Goal: Task Accomplishment & Management: Use online tool/utility

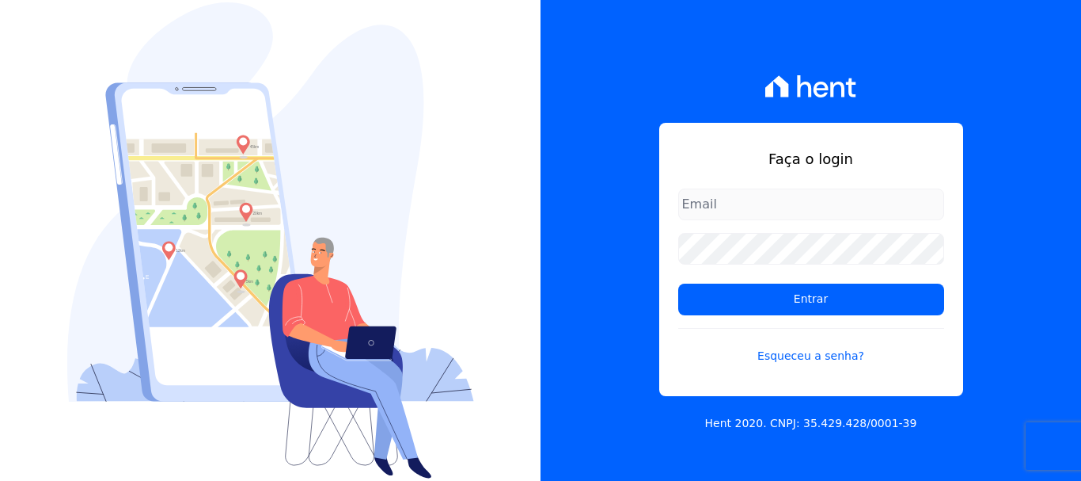
click at [782, 207] on input "email" at bounding box center [811, 204] width 266 height 32
type input "i"
type input "financ.junco@gmail.com"
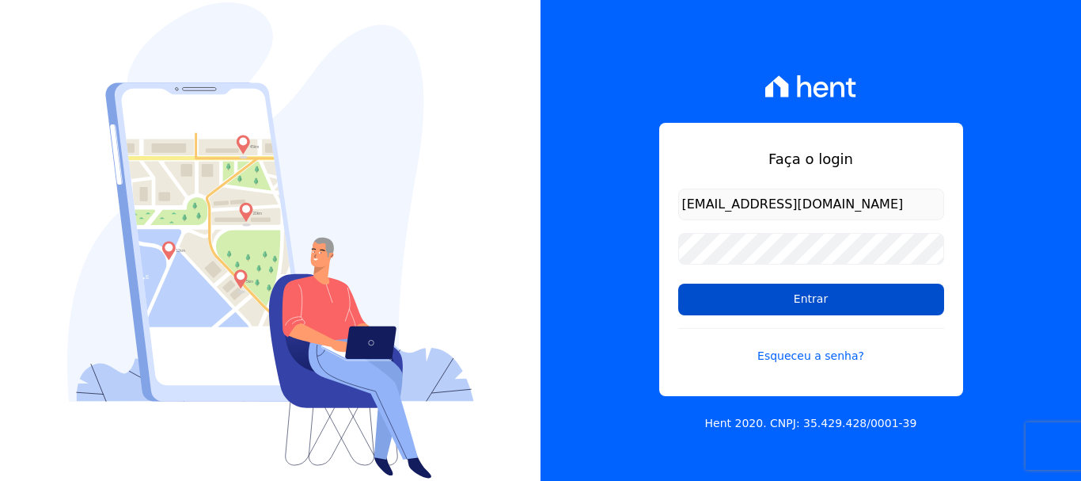
click at [794, 296] on input "Entrar" at bounding box center [811, 299] width 266 height 32
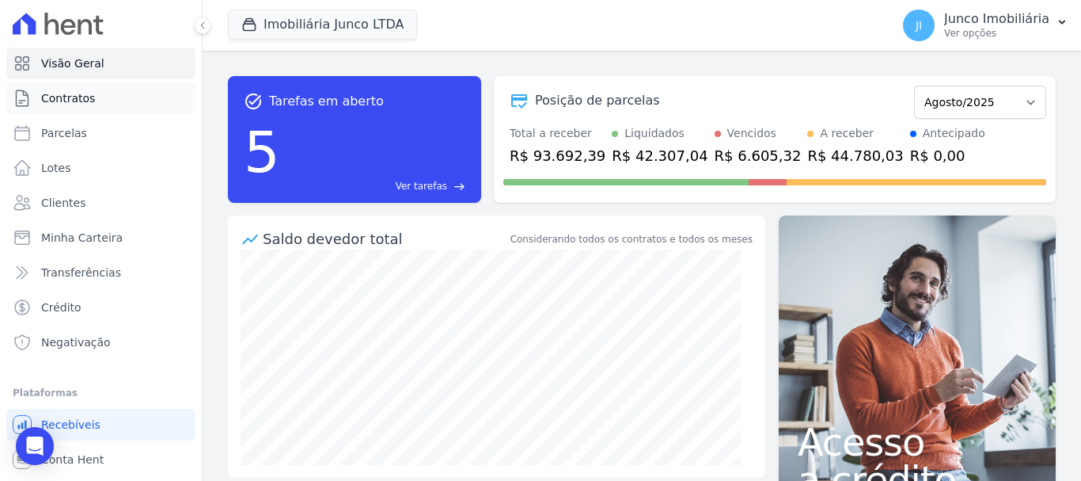
click at [81, 93] on span "Contratos" at bounding box center [68, 98] width 54 height 16
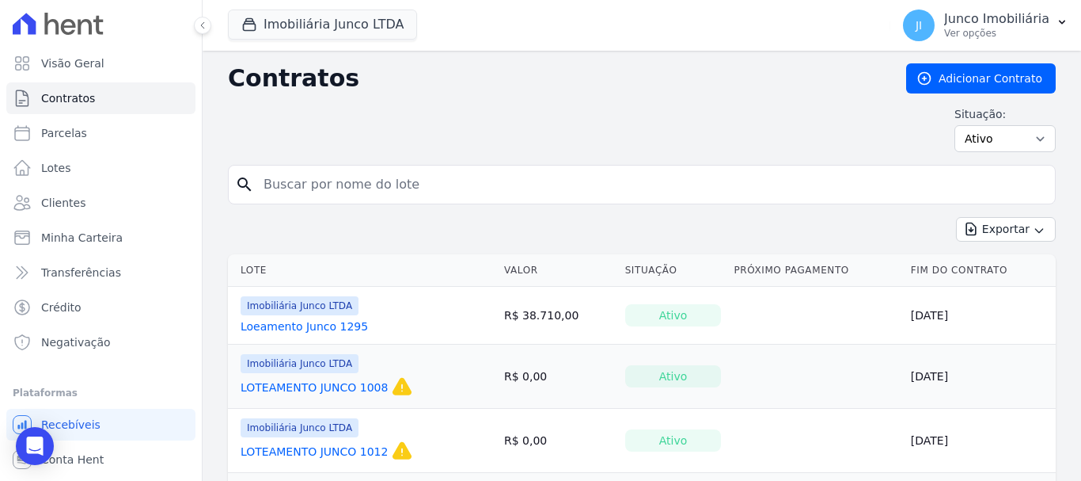
click at [363, 187] on input "search" at bounding box center [651, 185] width 795 height 32
type input "949"
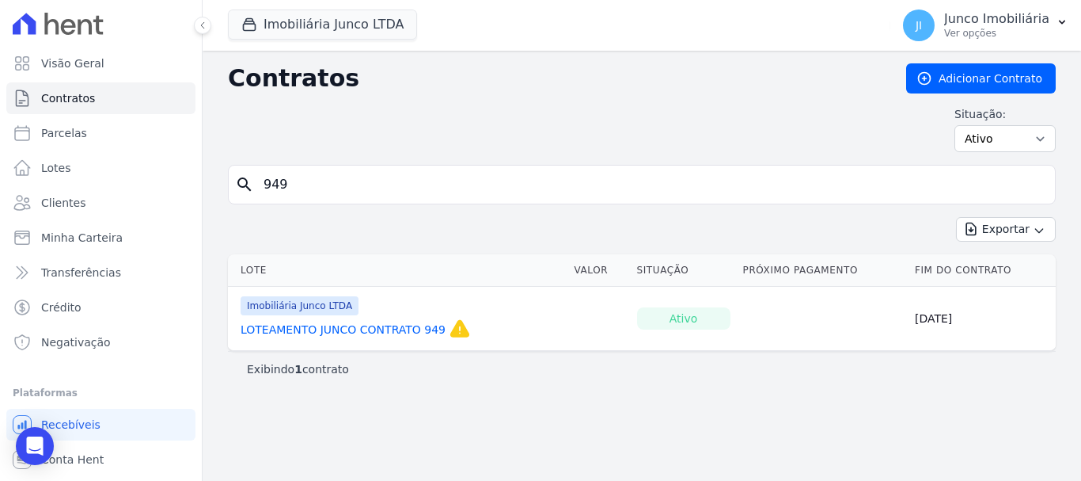
click at [368, 323] on link "LOTEAMENTO JUNCO CONTRATO 949" at bounding box center [343, 329] width 205 height 16
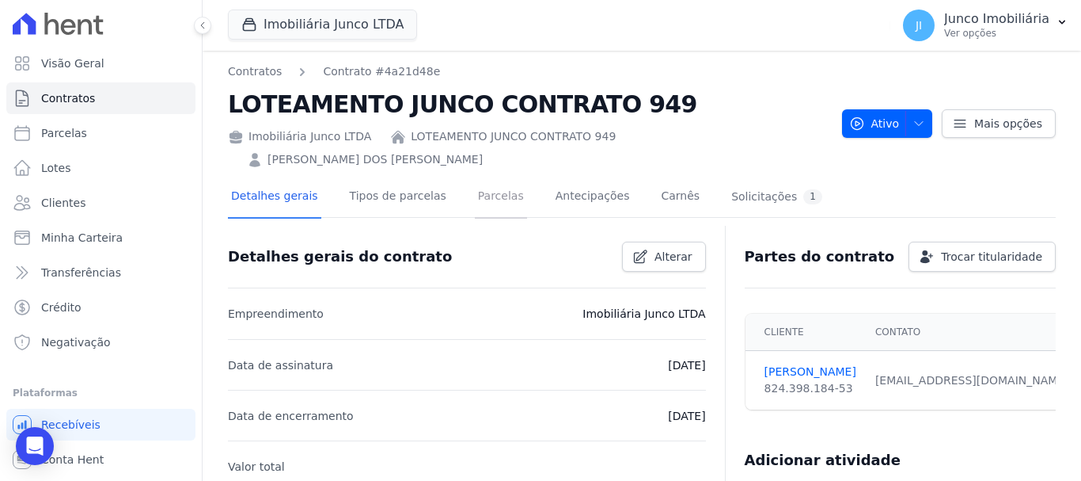
click at [491, 177] on link "Parcelas" at bounding box center [501, 198] width 52 height 42
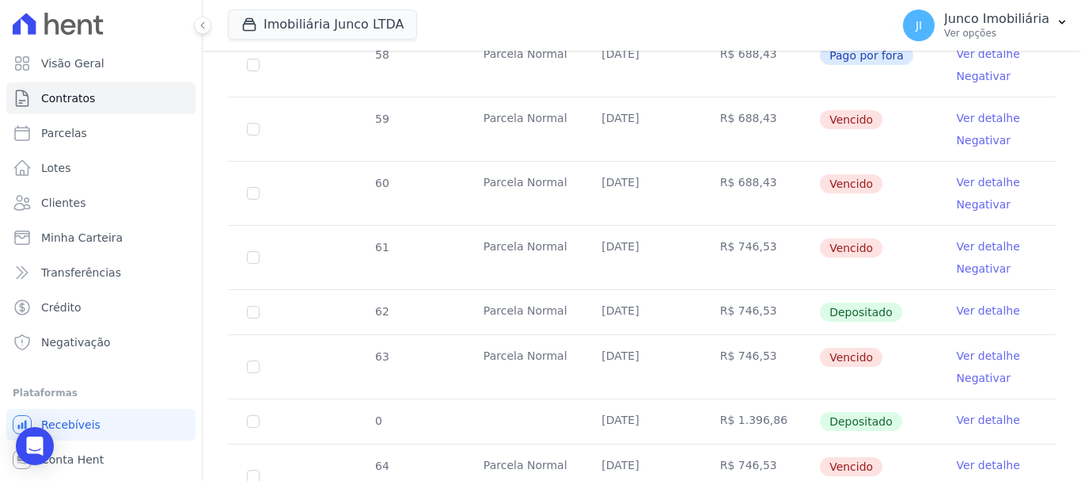
scroll to position [629, 0]
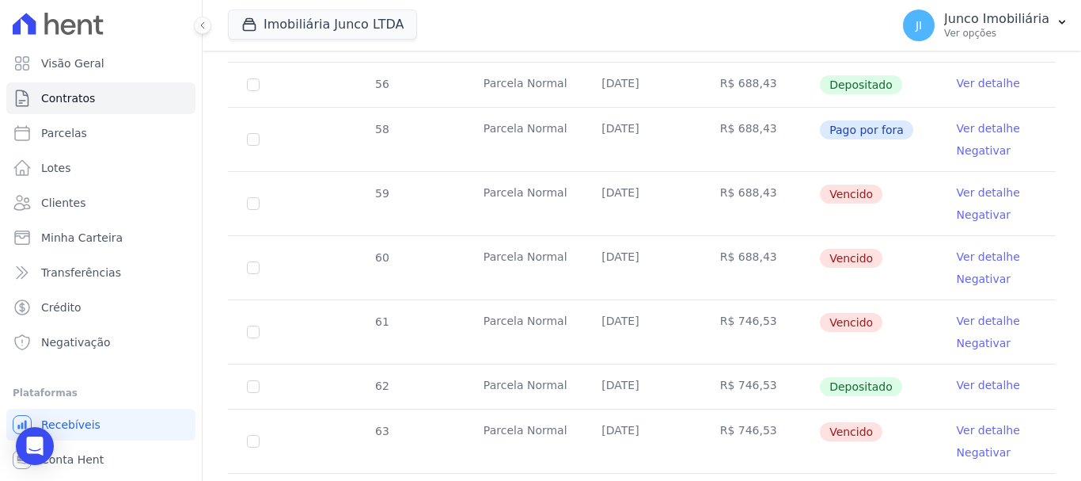
click at [971, 184] on link "Ver detalhe" at bounding box center [988, 192] width 63 height 16
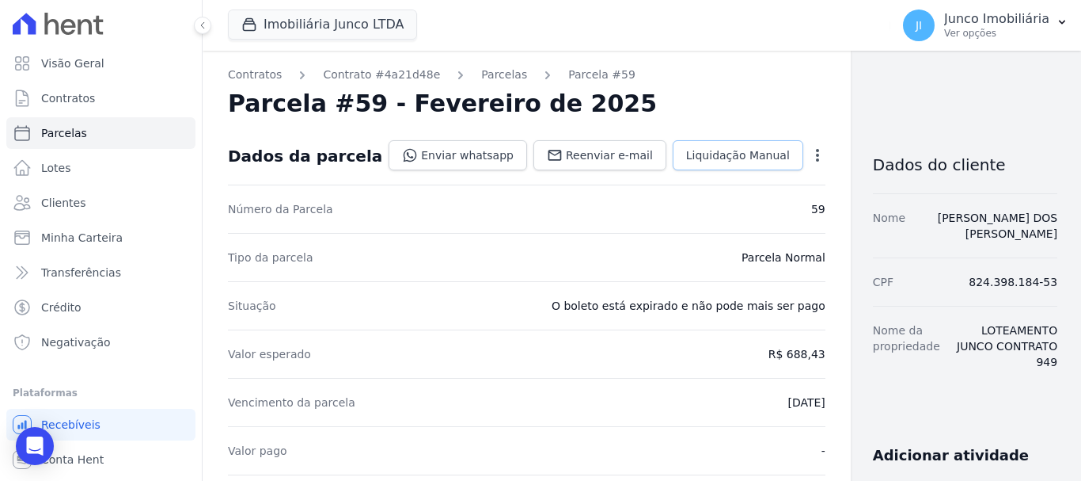
click at [718, 158] on span "Liquidação Manual" at bounding box center [738, 155] width 104 height 16
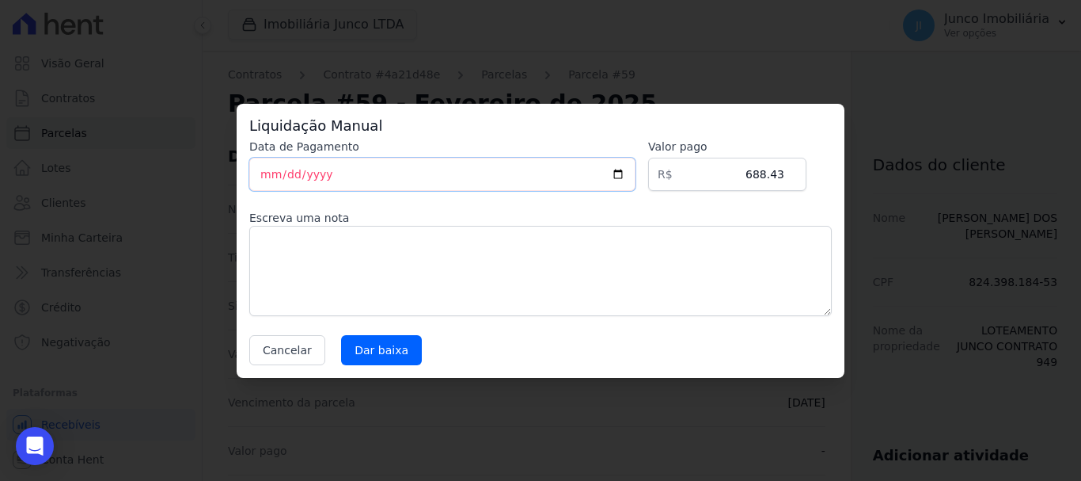
click at [627, 176] on input "[DATE]" at bounding box center [442, 174] width 386 height 33
type input "[DATE]"
click at [386, 251] on textarea at bounding box center [540, 271] width 583 height 90
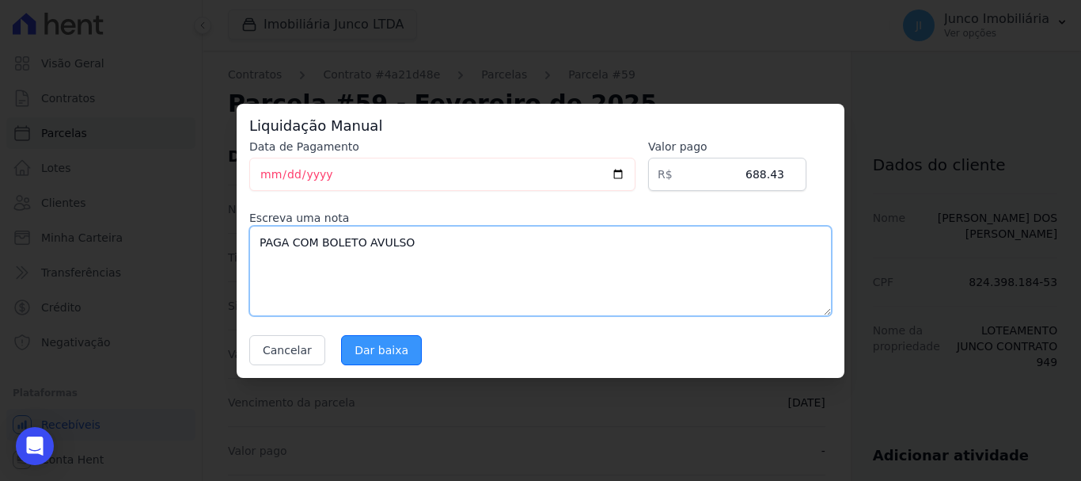
type textarea "PAGA COM BOLETO AVULSO"
click at [372, 348] on input "Dar baixa" at bounding box center [381, 350] width 81 height 30
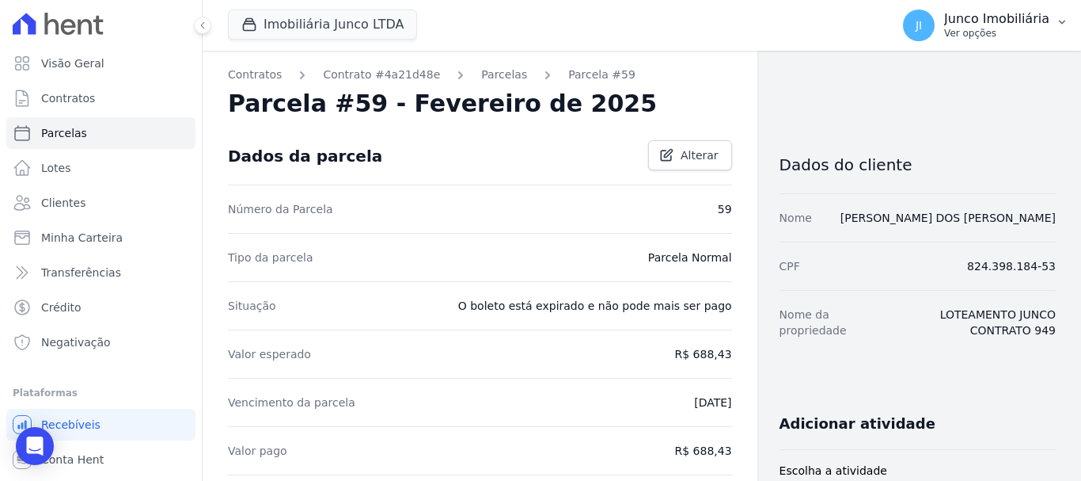
click at [978, 32] on p "Ver opções" at bounding box center [996, 33] width 105 height 13
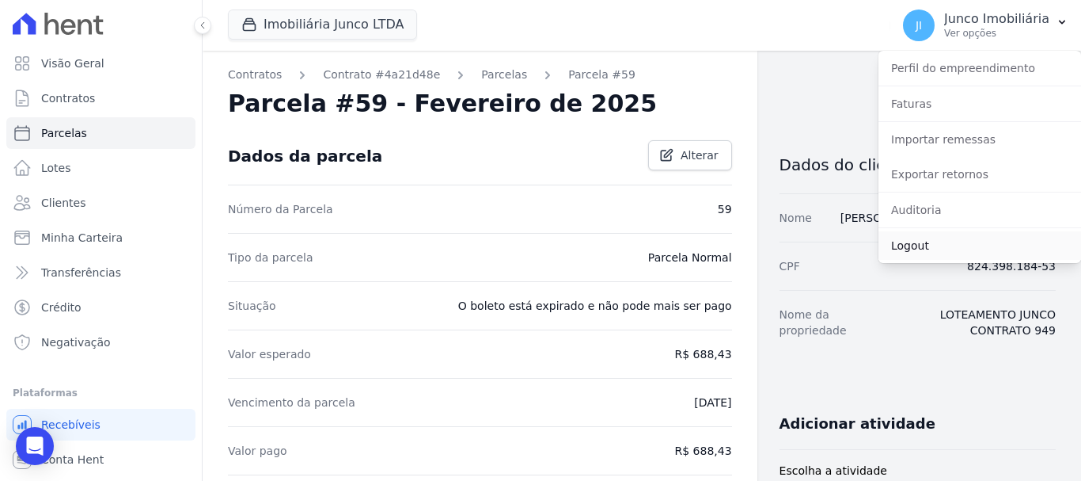
click at [914, 245] on link "Logout" at bounding box center [980, 245] width 203 height 28
